Goal: Information Seeking & Learning: Learn about a topic

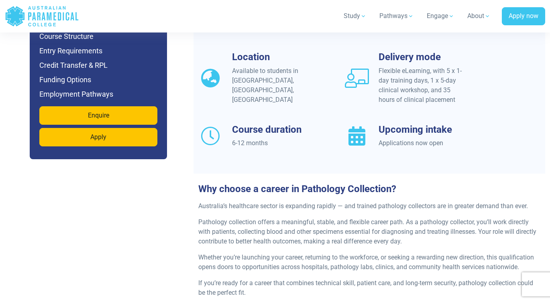
scroll to position [714, 0]
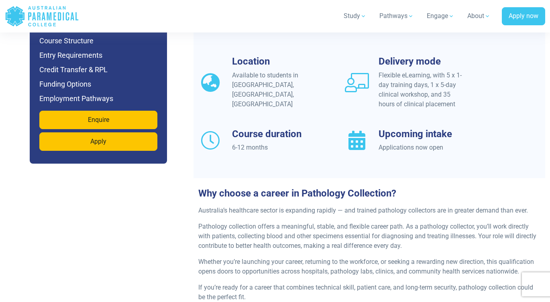
click at [362, 140] on icon at bounding box center [357, 140] width 24 height 19
click at [398, 134] on h3 "Upcoming intake" at bounding box center [420, 134] width 84 height 12
click at [403, 150] on div "Location Available to students in [GEOGRAPHIC_DATA], [GEOGRAPHIC_DATA], [GEOGRA…" at bounding box center [368, 114] width 351 height 116
click at [402, 145] on div "Applications now open" at bounding box center [420, 148] width 84 height 10
click at [401, 132] on h3 "Upcoming intake" at bounding box center [420, 134] width 84 height 12
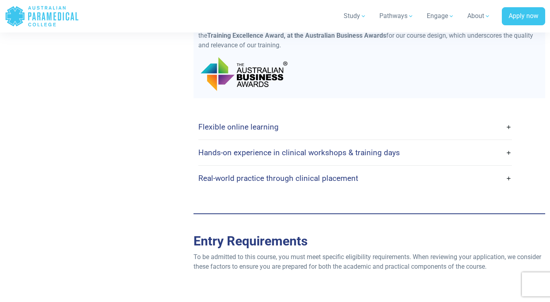
scroll to position [1805, 0]
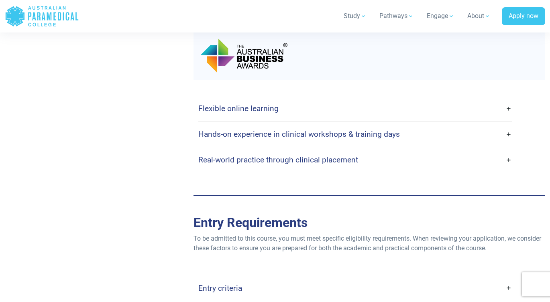
click at [508, 112] on link "Flexible online learning" at bounding box center [354, 108] width 313 height 19
click at [509, 116] on link "Flexible online learning" at bounding box center [354, 108] width 313 height 19
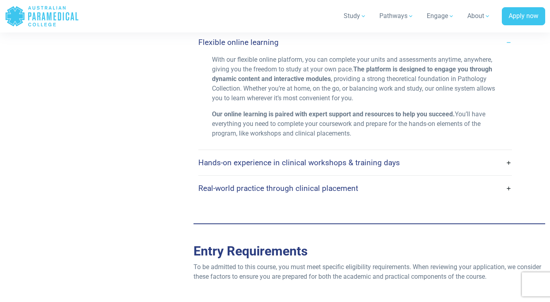
scroll to position [1873, 0]
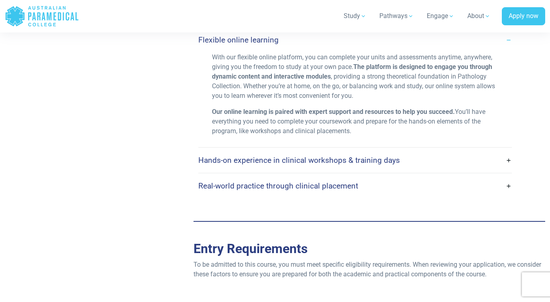
click at [423, 170] on link "Hands-on experience in clinical workshops & training days" at bounding box center [354, 160] width 313 height 19
click at [510, 164] on link "Hands-on experience in clinical workshops & training days" at bounding box center [354, 160] width 313 height 19
click at [391, 165] on h4 "Hands-on experience in clinical workshops & training days" at bounding box center [298, 160] width 201 height 9
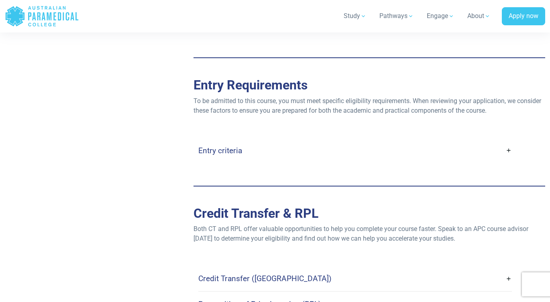
scroll to position [2044, 0]
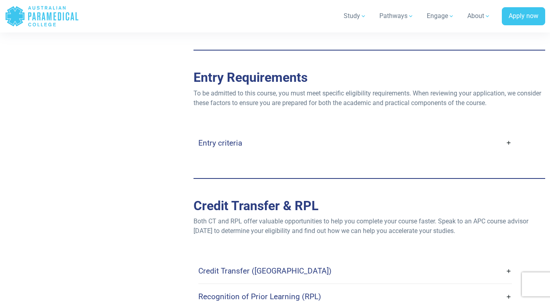
click at [509, 146] on link "Entry criteria" at bounding box center [354, 143] width 313 height 19
click at [217, 146] on h4 "Entry criteria" at bounding box center [220, 142] width 44 height 9
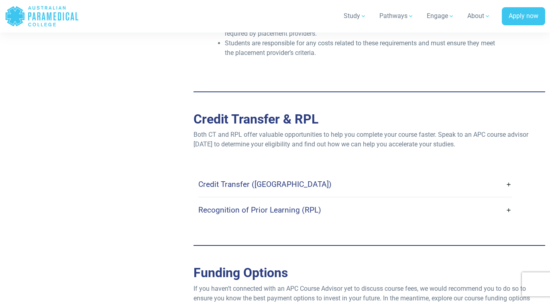
scroll to position [2371, 0]
click at [508, 187] on link "Credit Transfer ([GEOGRAPHIC_DATA])" at bounding box center [354, 183] width 313 height 19
click at [259, 188] on h4 "Credit Transfer ([GEOGRAPHIC_DATA])" at bounding box center [264, 183] width 133 height 9
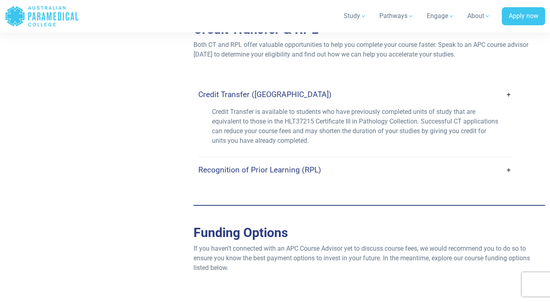
scroll to position [2463, 0]
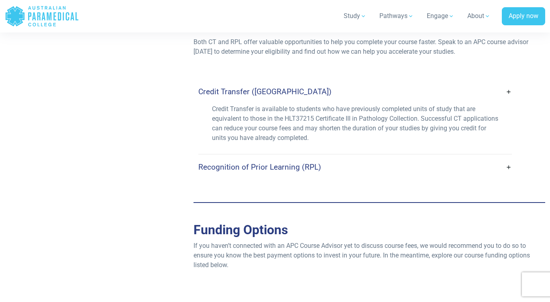
click at [304, 171] on h4 "Recognition of Prior Learning (RPL)" at bounding box center [259, 166] width 123 height 9
click at [310, 169] on h4 "Recognition of Prior Learning (RPL)" at bounding box center [259, 166] width 123 height 9
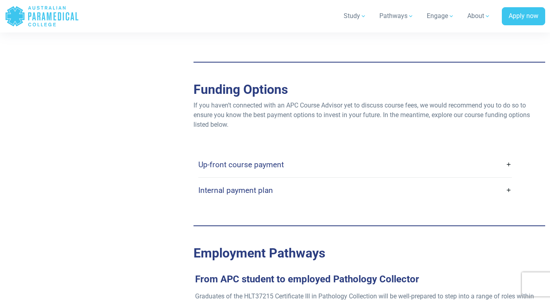
scroll to position [2665, 0]
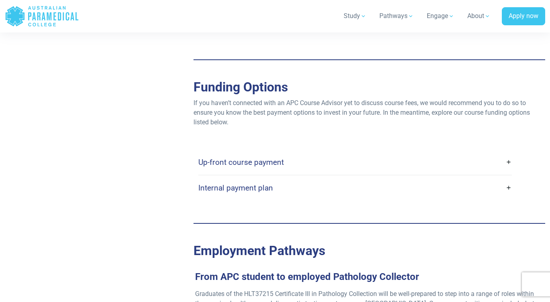
click at [276, 164] on h4 "Up-front course payment" at bounding box center [240, 162] width 85 height 9
click at [262, 165] on h4 "Up-front course payment" at bounding box center [240, 162] width 85 height 9
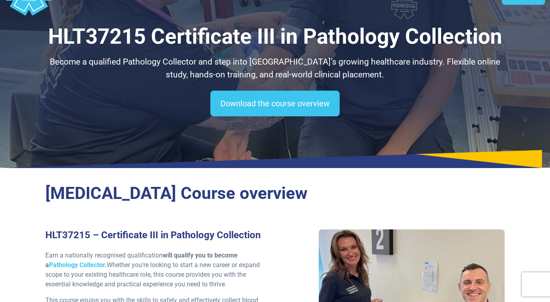
scroll to position [44, 0]
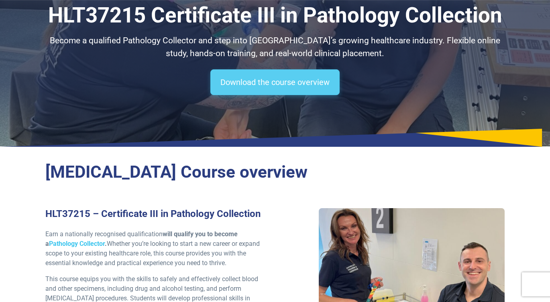
click at [313, 81] on link "Download the course overview" at bounding box center [274, 82] width 129 height 26
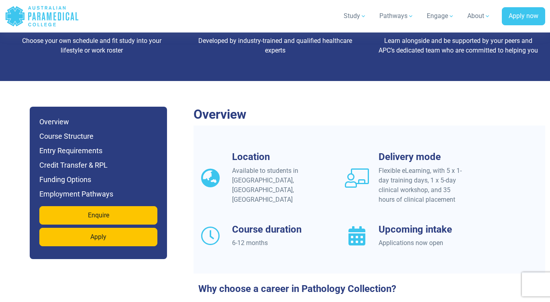
scroll to position [626, 0]
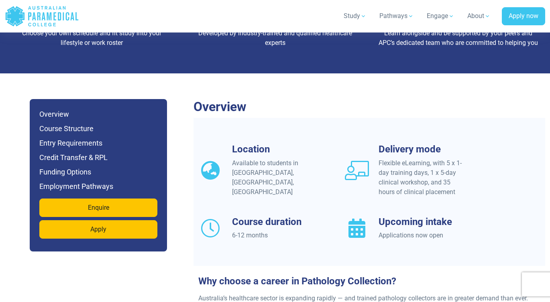
click at [253, 166] on div "Available to students in [GEOGRAPHIC_DATA], [GEOGRAPHIC_DATA], [GEOGRAPHIC_DATA]" at bounding box center [274, 177] width 84 height 39
click at [63, 126] on h6 "Course Structure" at bounding box center [98, 128] width 118 height 11
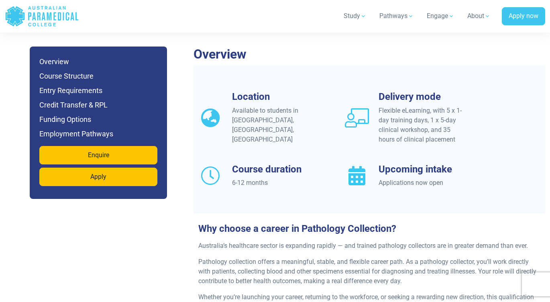
scroll to position [682, 0]
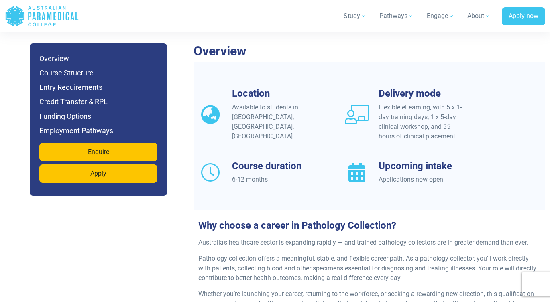
click at [424, 93] on h3 "Delivery mode" at bounding box center [420, 94] width 84 height 12
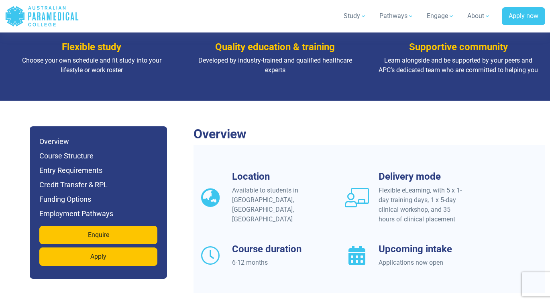
scroll to position [621, 0]
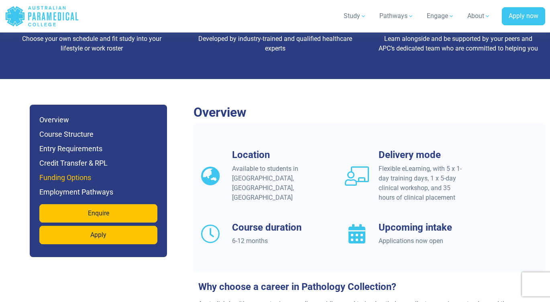
click at [87, 177] on h6 "Funding Options" at bounding box center [98, 177] width 118 height 11
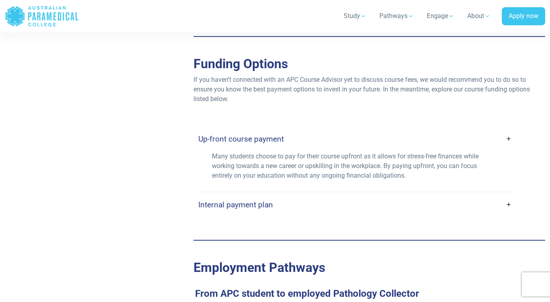
scroll to position [2707, 0]
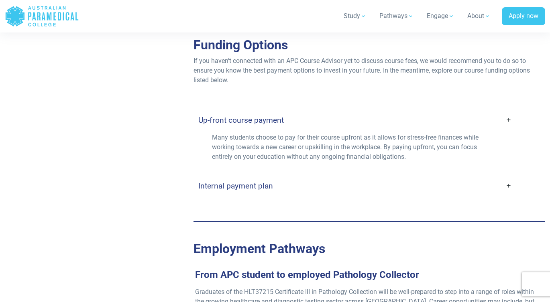
click at [508, 122] on link "Up-front course payment" at bounding box center [354, 120] width 313 height 19
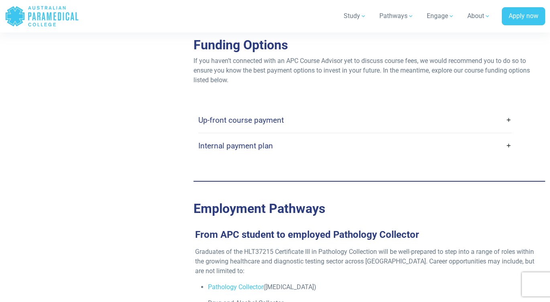
click at [508, 122] on link "Up-front course payment" at bounding box center [354, 120] width 313 height 19
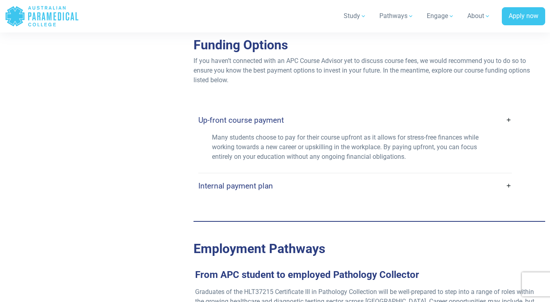
click at [509, 188] on link "Internal payment plan" at bounding box center [354, 186] width 313 height 19
click at [507, 187] on link "Internal payment plan" at bounding box center [354, 186] width 313 height 19
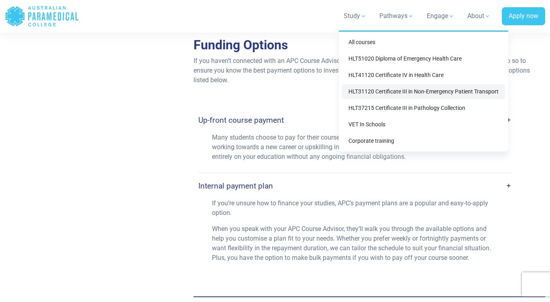
click at [388, 92] on link "HLT31120 Certificate III in Non-Emergency Patient Transport" at bounding box center [423, 91] width 163 height 15
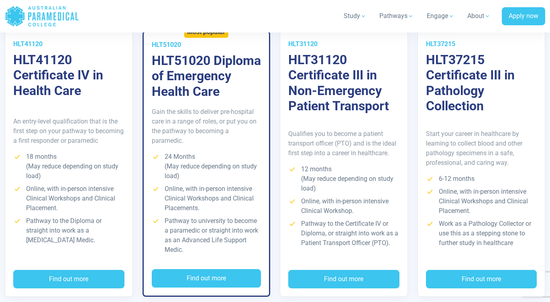
scroll to position [1488, 0]
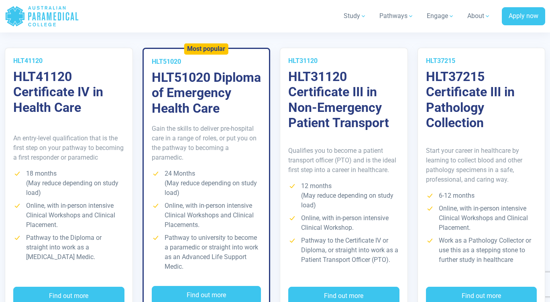
click at [222, 148] on p "Gain the skills to deliver pre-hospital care in a range of roles, or put you on…" at bounding box center [207, 143] width 110 height 39
